Goal: Task Accomplishment & Management: Use online tool/utility

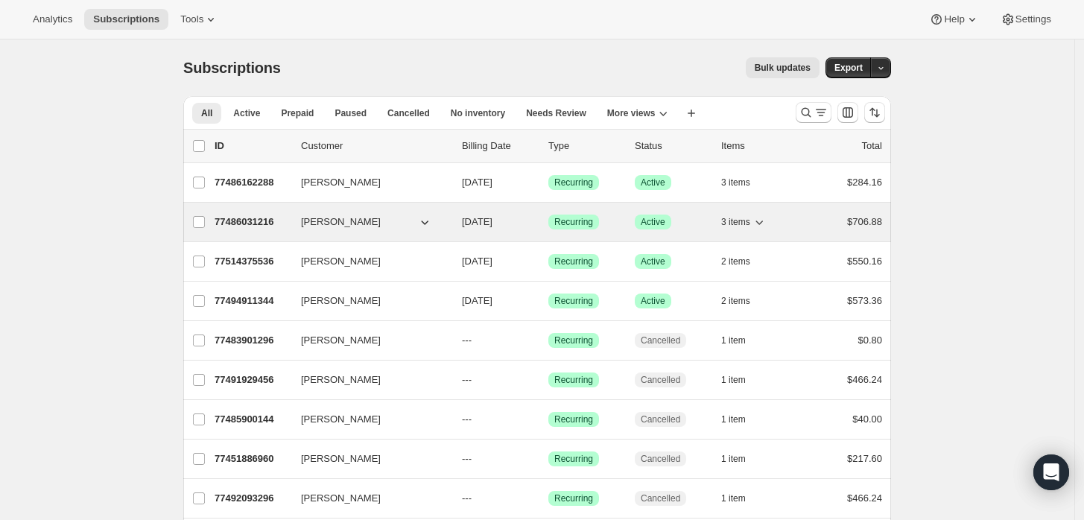
click at [247, 221] on p "77486031216" at bounding box center [252, 222] width 74 height 15
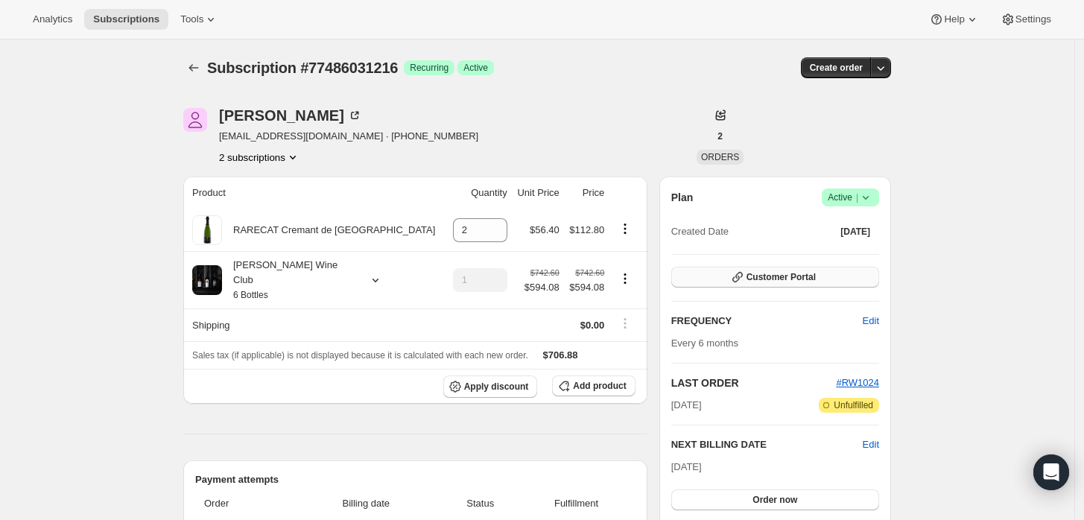
click at [787, 281] on span "Customer Portal" at bounding box center [780, 277] width 69 height 12
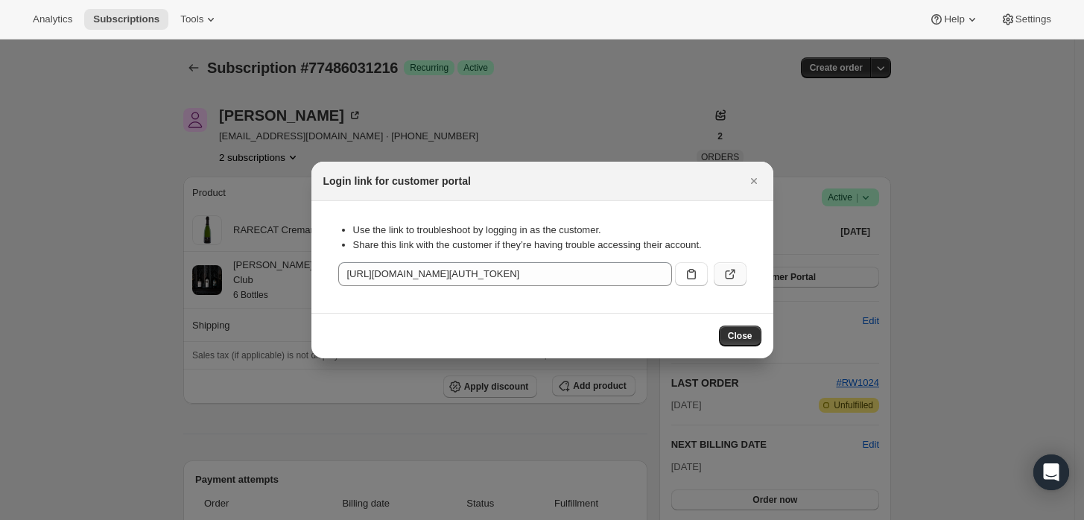
click at [718, 265] on button ":r7d:" at bounding box center [730, 274] width 33 height 24
click at [754, 185] on icon "Close" at bounding box center [753, 181] width 15 height 15
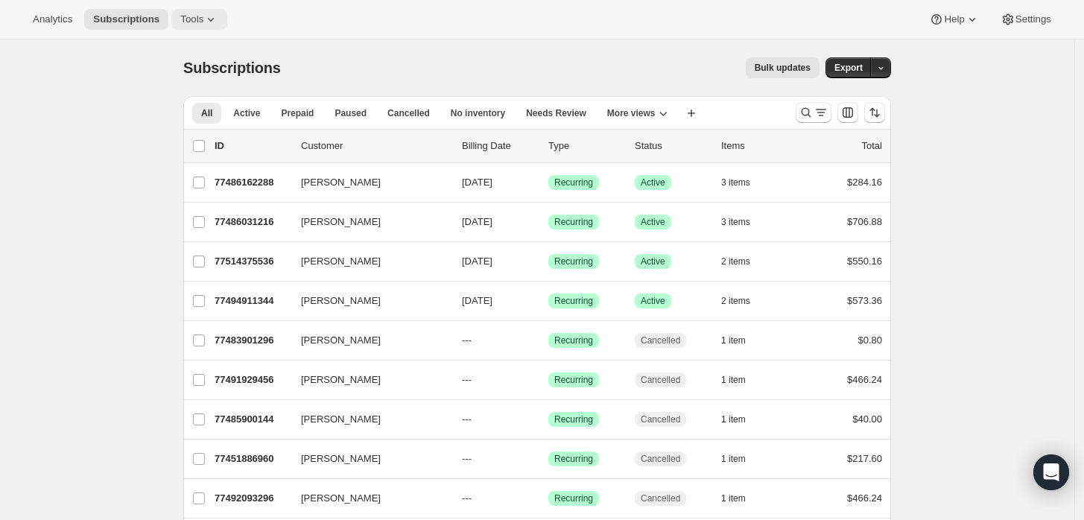
click at [203, 13] on span "Tools" at bounding box center [191, 19] width 23 height 12
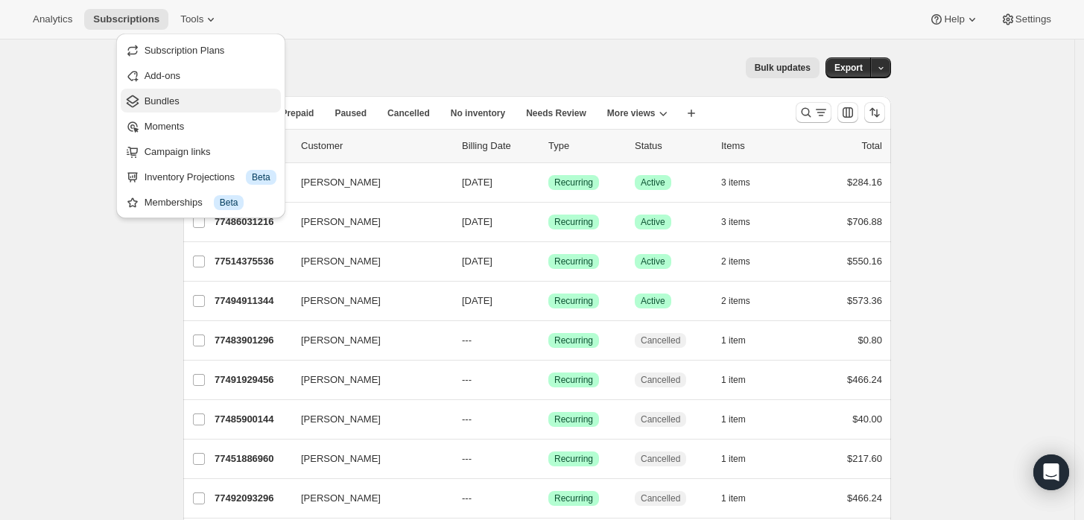
click at [180, 96] on span "Bundles" at bounding box center [162, 100] width 35 height 11
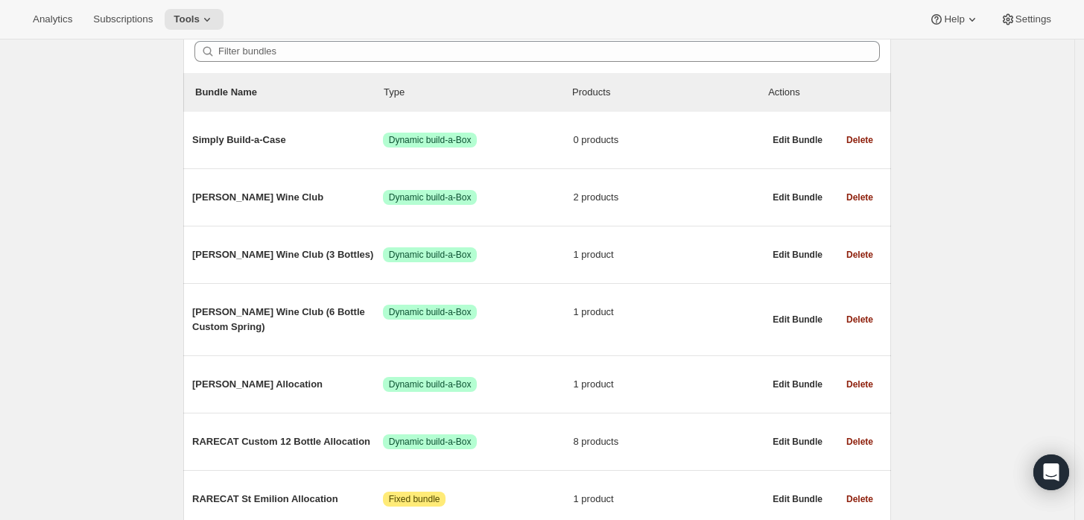
scroll to position [165, 0]
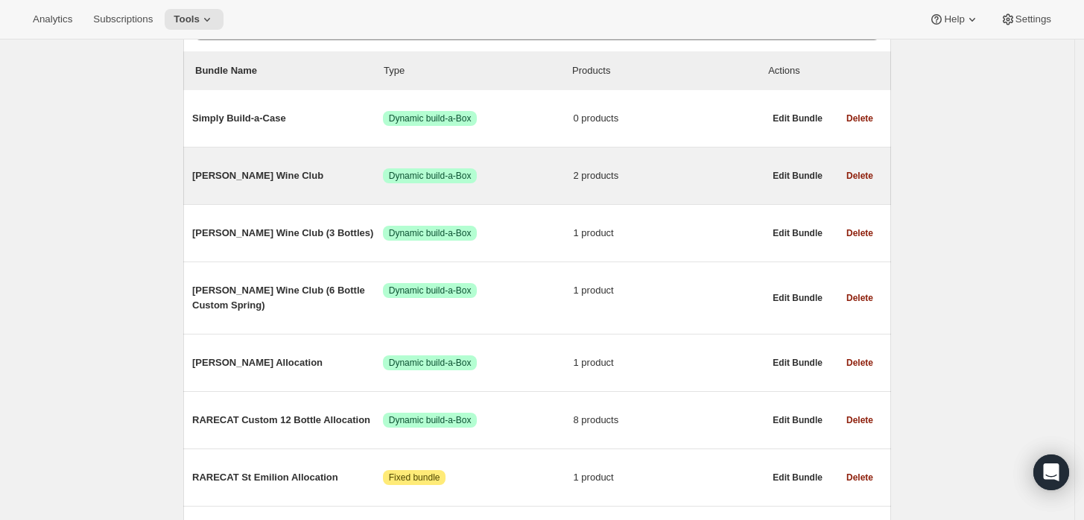
click at [264, 174] on span "[PERSON_NAME] Wine Club" at bounding box center [287, 175] width 191 height 15
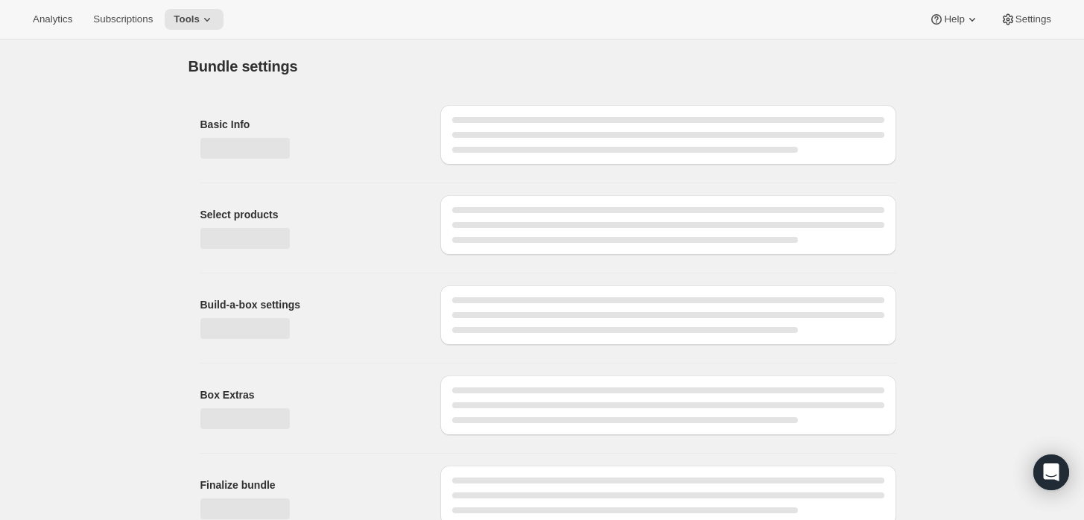
type input "[PERSON_NAME] Wine Club"
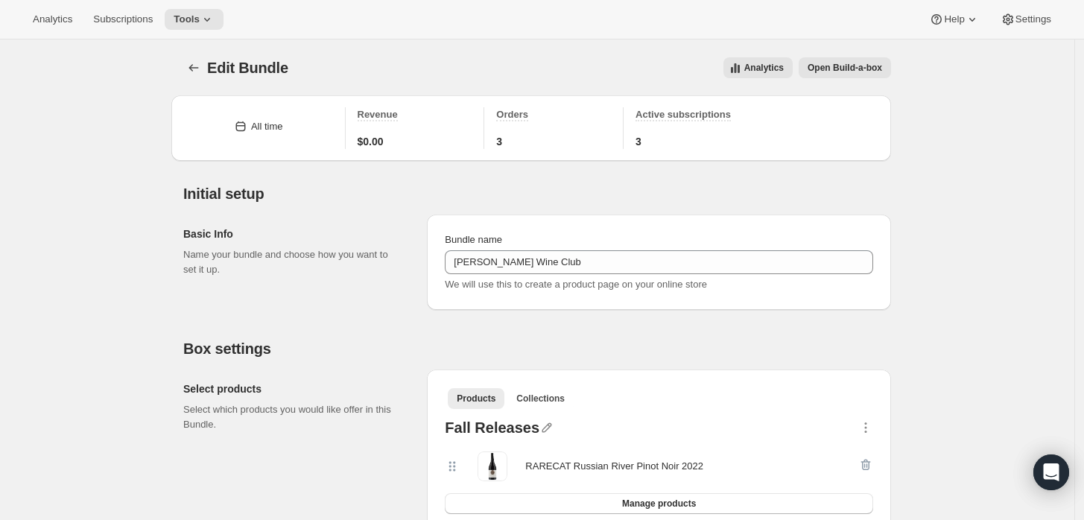
click at [859, 68] on span "Open Build-a-box" at bounding box center [844, 68] width 74 height 12
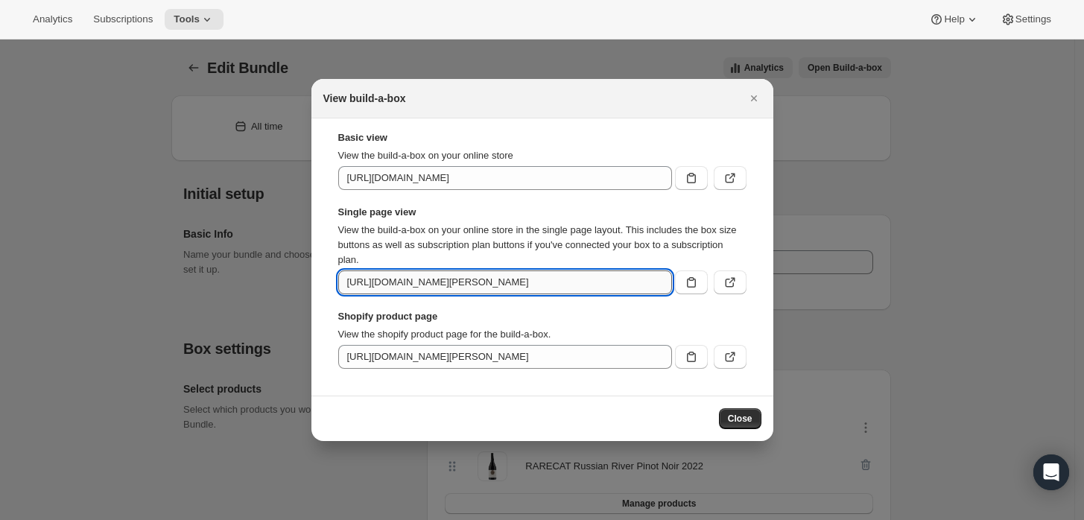
click at [638, 280] on input "https://xnifku-d4.myshopify.com/tools/bundle-subscriptions/bundle/1484511107518…" at bounding box center [505, 282] width 334 height 24
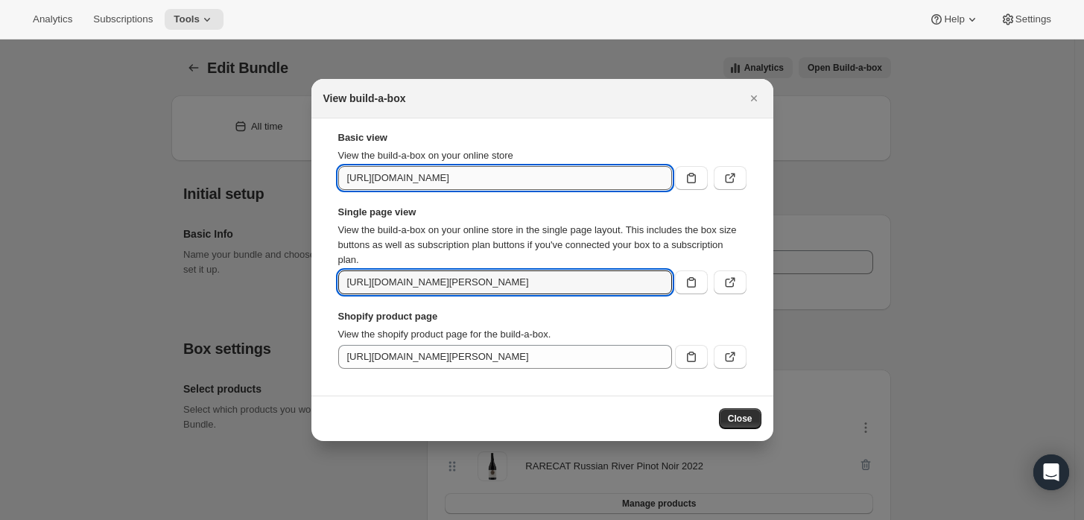
click at [615, 177] on input "https://xnifku-d4.myshopify.com/tools/bundle-subscriptions/bundle/14845111075184" at bounding box center [505, 178] width 334 height 24
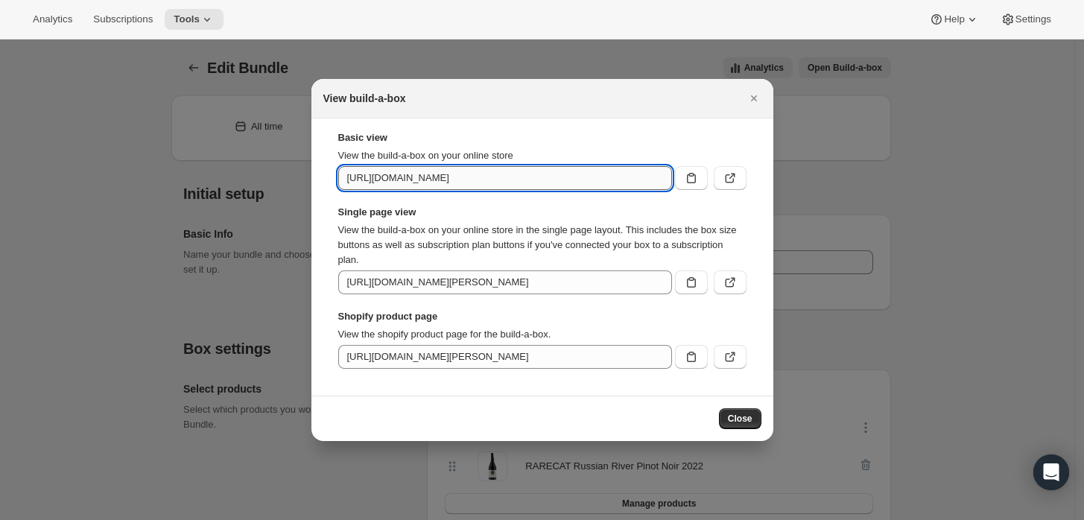
scroll to position [0, 80]
click at [726, 282] on icon ":r9a:" at bounding box center [730, 282] width 15 height 15
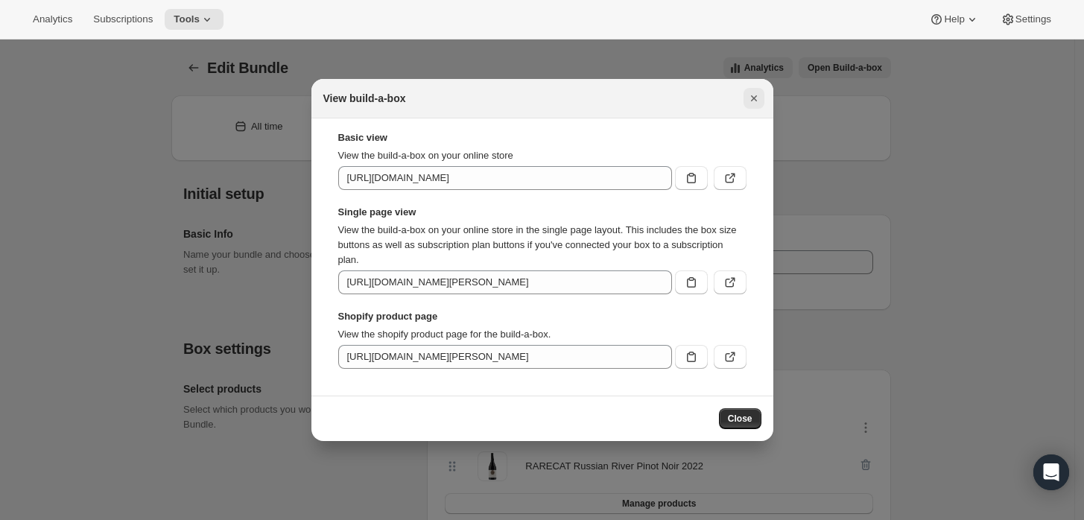
click at [754, 98] on icon "Close" at bounding box center [753, 98] width 6 height 6
